Goal: Find specific page/section: Find specific page/section

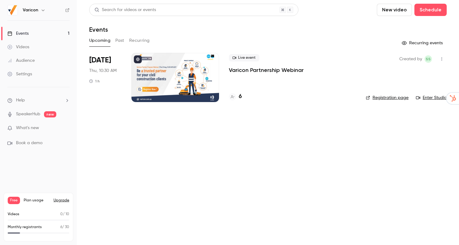
click at [240, 98] on h4 "6" at bounding box center [240, 97] width 3 height 8
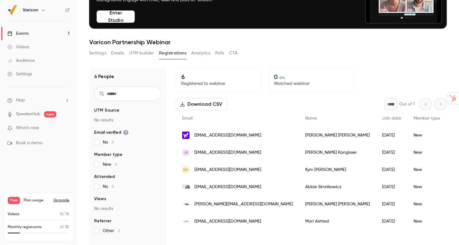
scroll to position [60, 0]
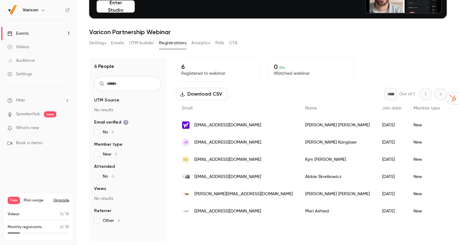
click at [204, 44] on button "Analytics" at bounding box center [201, 43] width 19 height 10
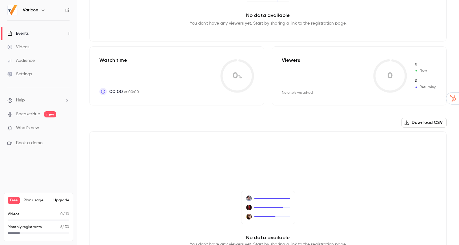
scroll to position [169, 0]
